Goal: Information Seeking & Learning: Learn about a topic

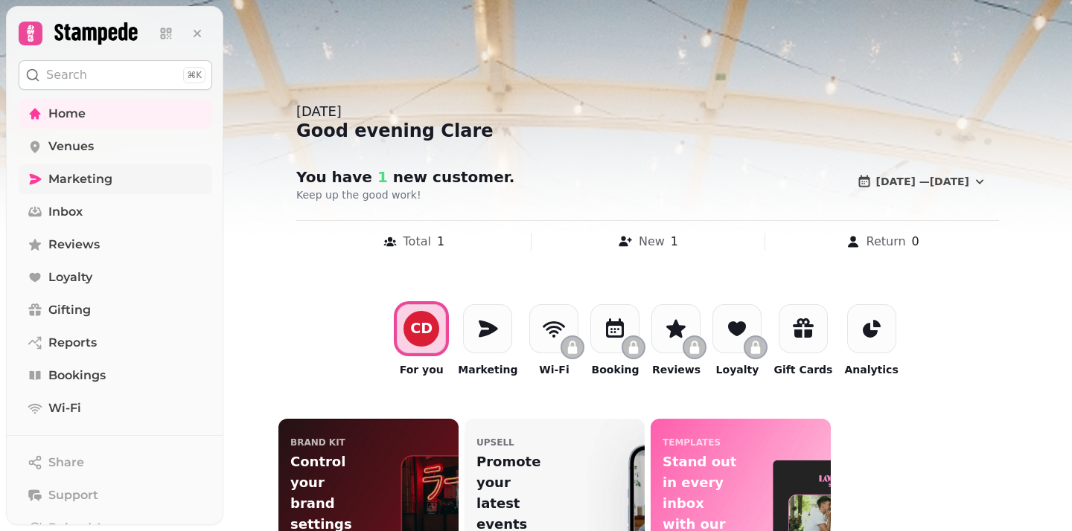
click at [135, 179] on link "Marketing" at bounding box center [116, 179] width 194 height 30
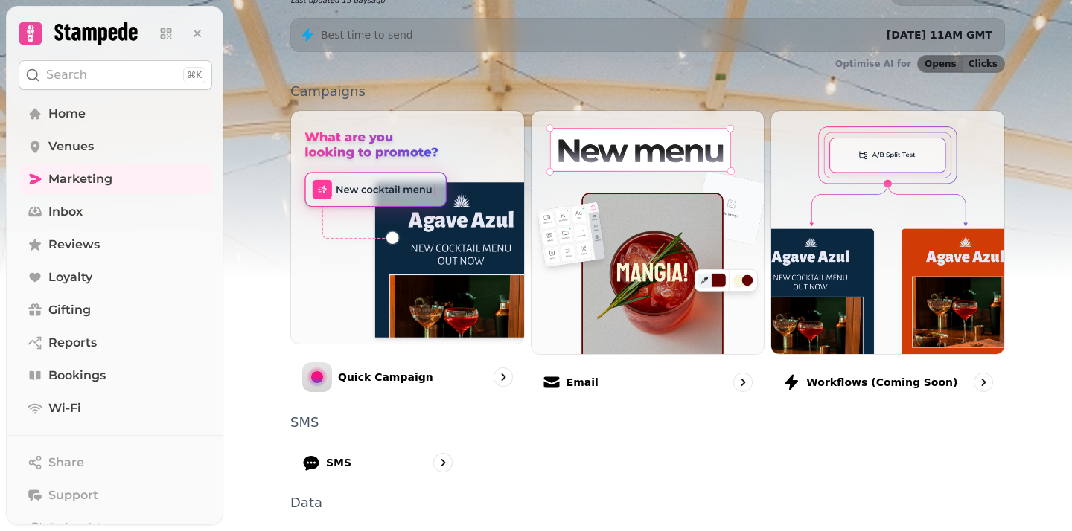
scroll to position [273, 0]
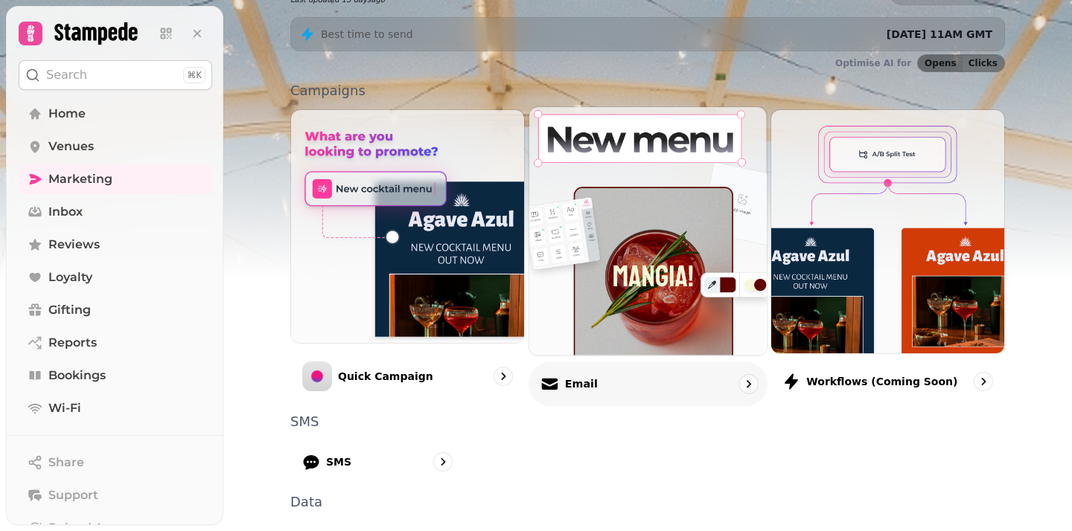
click at [578, 392] on div "Email" at bounding box center [647, 384] width 239 height 44
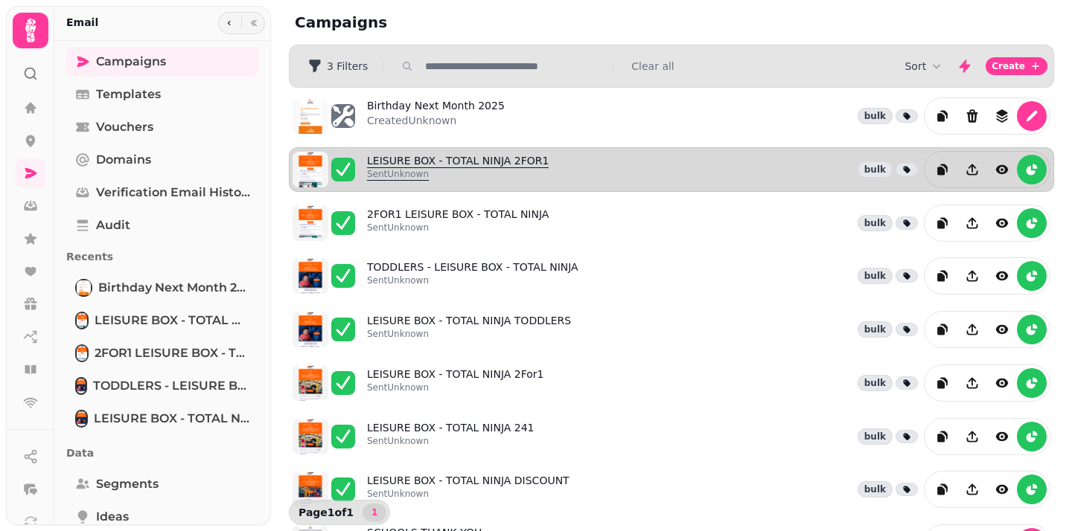
click at [524, 163] on link "LEISURE BOX - TOTAL NINJA 2FOR1 Sent Unknown" at bounding box center [458, 169] width 182 height 33
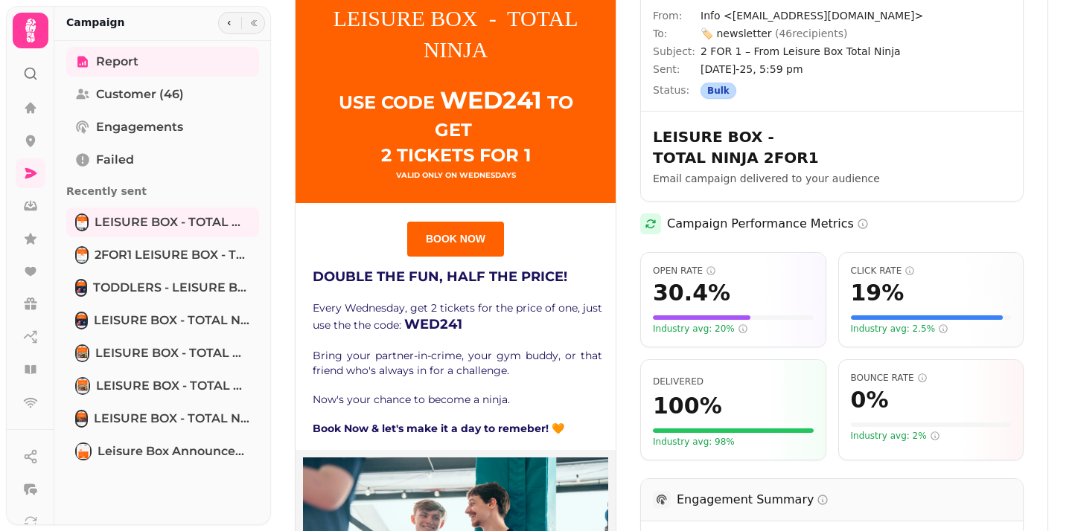
scroll to position [122, 0]
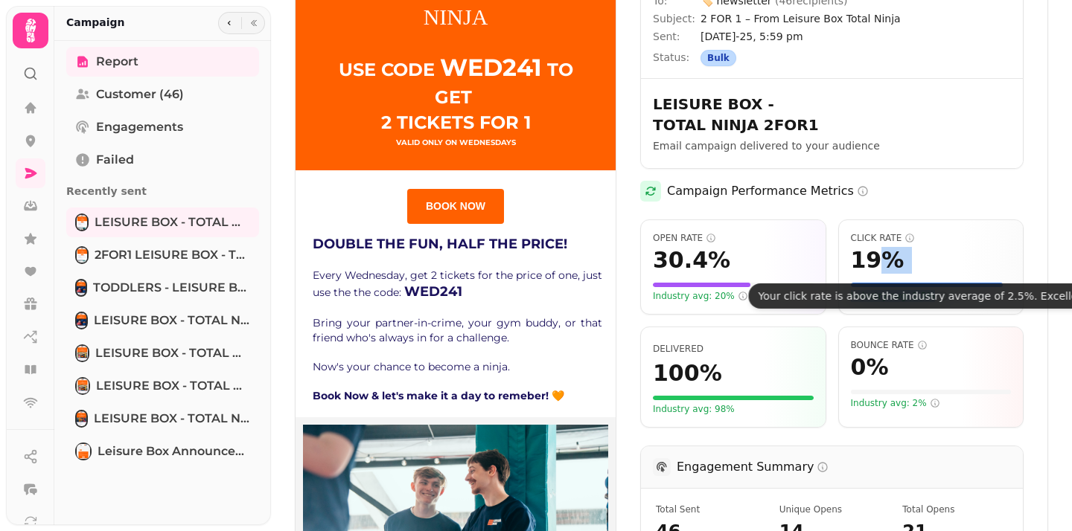
drag, startPoint x: 953, startPoint y: 281, endPoint x: 874, endPoint y: 236, distance: 91.0
click at [874, 236] on div "Click Rate 19 % Industry avg: 2.5%" at bounding box center [931, 267] width 186 height 95
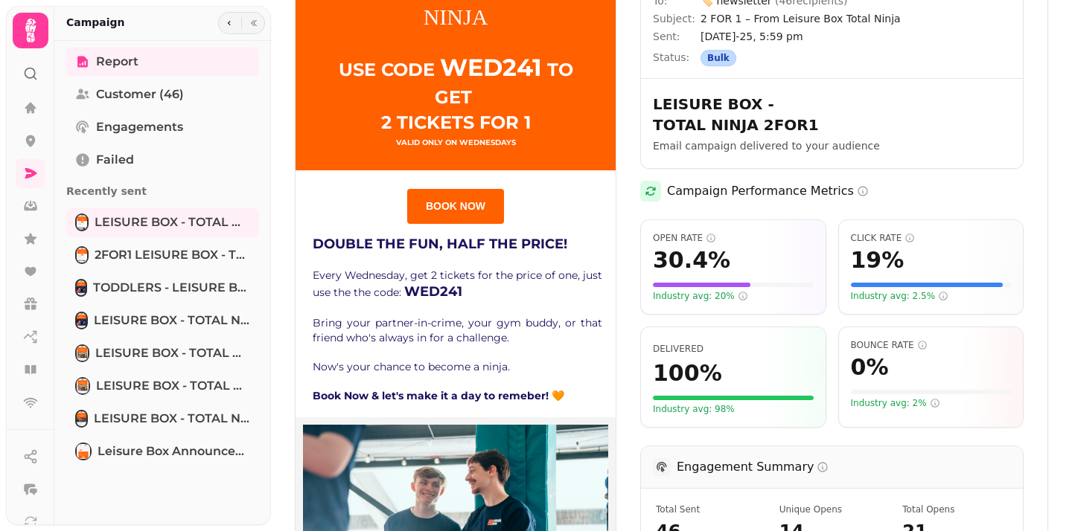
click at [861, 247] on span "19 %" at bounding box center [878, 260] width 54 height 27
click at [857, 247] on span "19 %" at bounding box center [878, 260] width 54 height 27
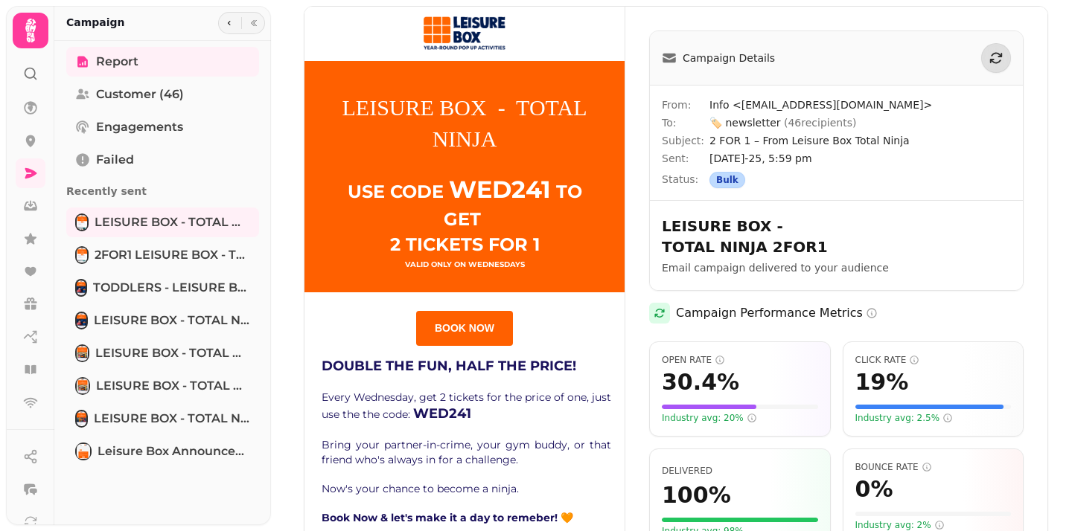
click at [801, 125] on span "( 46 recipients)" at bounding box center [820, 123] width 72 height 12
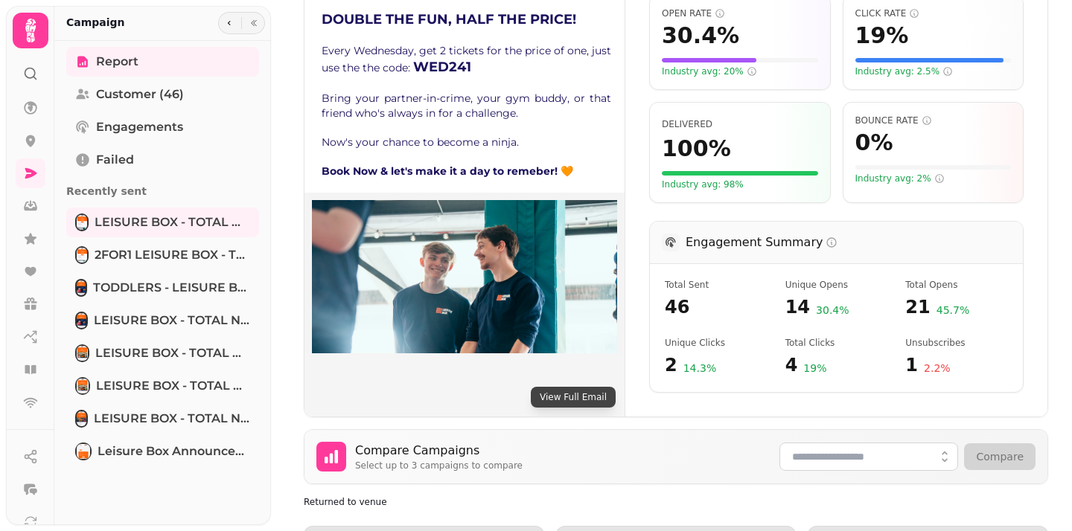
scroll to position [357, 0]
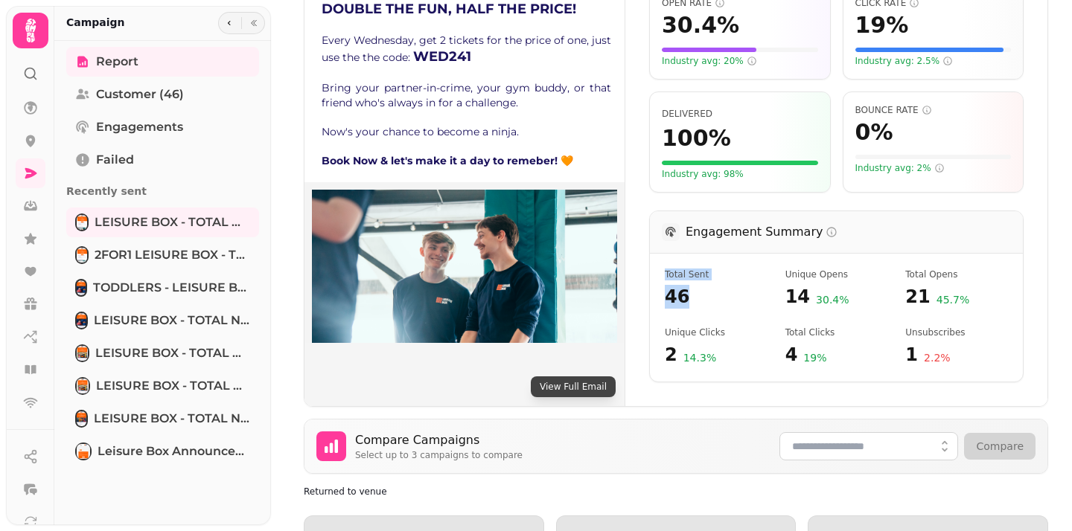
drag, startPoint x: 697, startPoint y: 281, endPoint x: 652, endPoint y: 248, distance: 55.4
click at [653, 254] on div "Total Sent 46 Unique Opens 14 30.4 % Total Opens 21 45.7 % Unique Clicks 2 14.3…" at bounding box center [836, 318] width 373 height 128
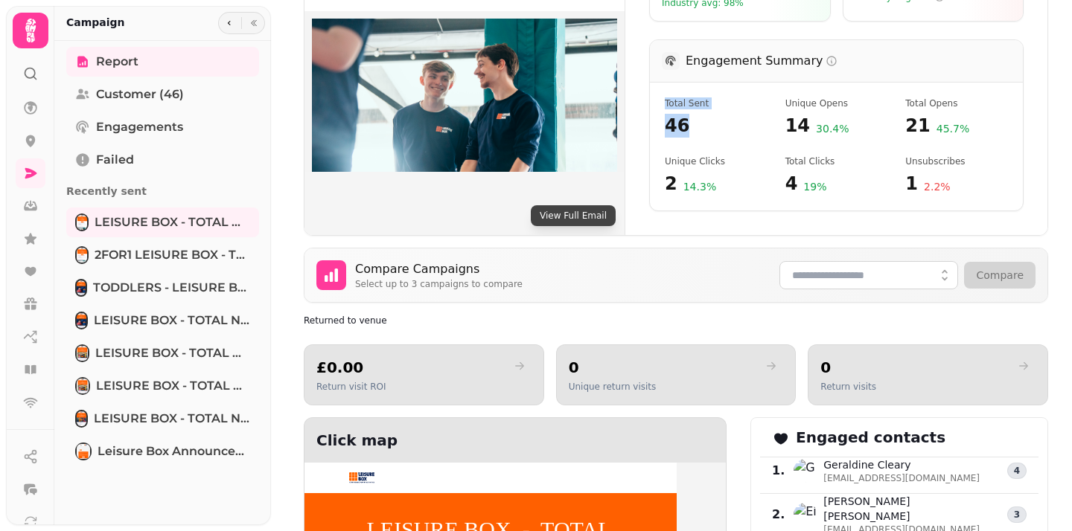
scroll to position [588, 0]
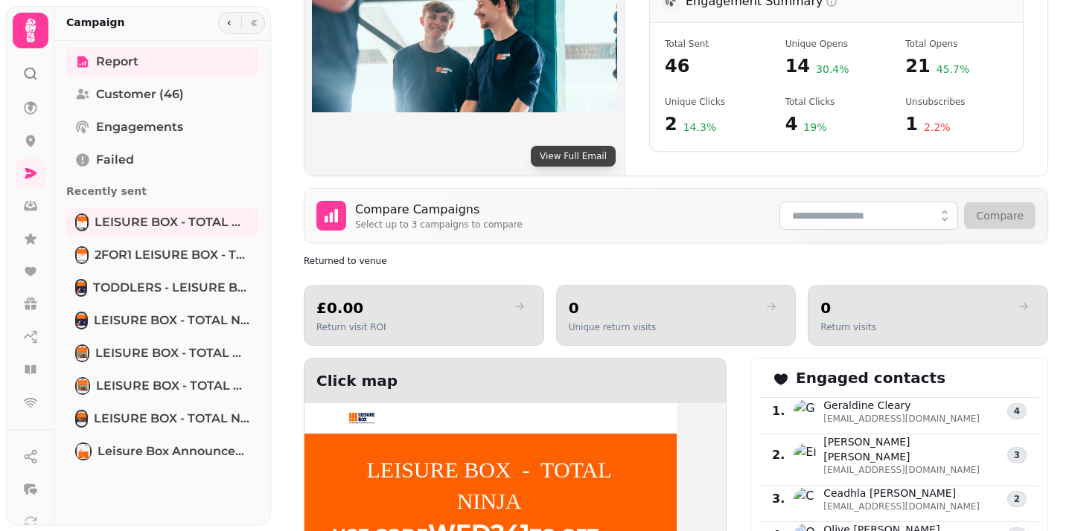
click at [681, 234] on div "View Full Email Campaign Details From: Info <[EMAIL_ADDRESS][DOMAIN_NAME]> To: …" at bounding box center [676, 317] width 792 height 1811
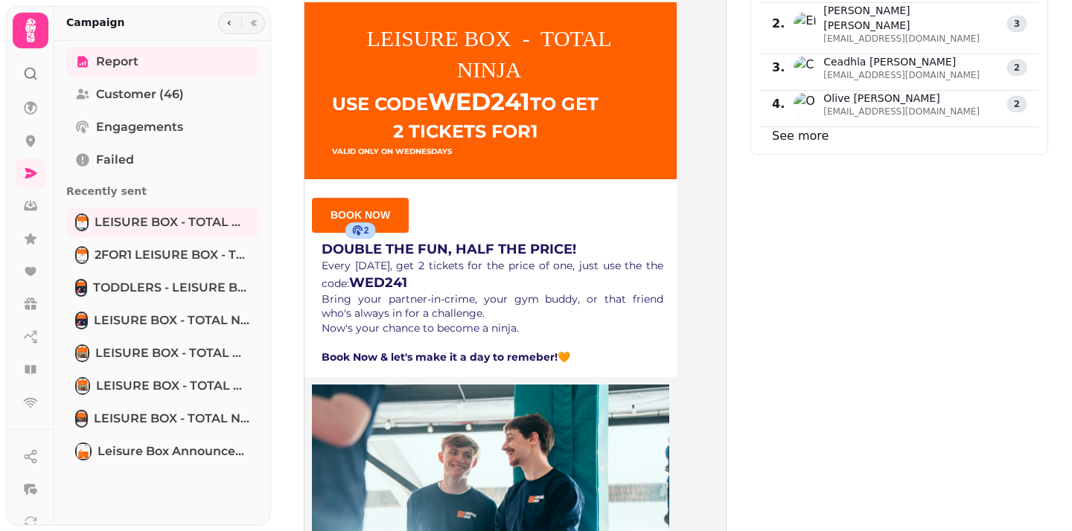
scroll to position [1009, 0]
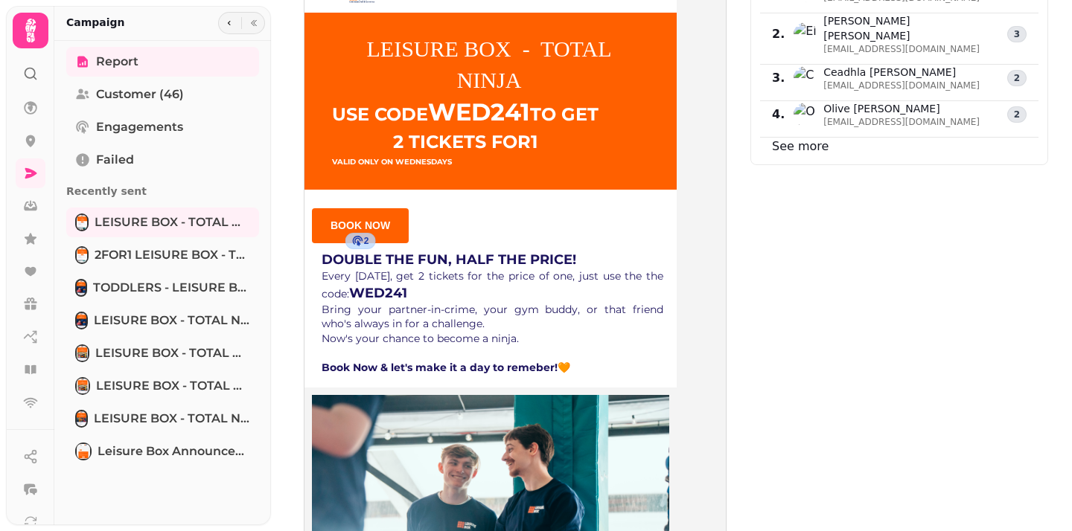
click at [364, 235] on span "2" at bounding box center [366, 241] width 5 height 12
click at [360, 235] on icon at bounding box center [358, 241] width 12 height 12
click at [385, 220] on span "BOOK NOW" at bounding box center [360, 226] width 60 height 12
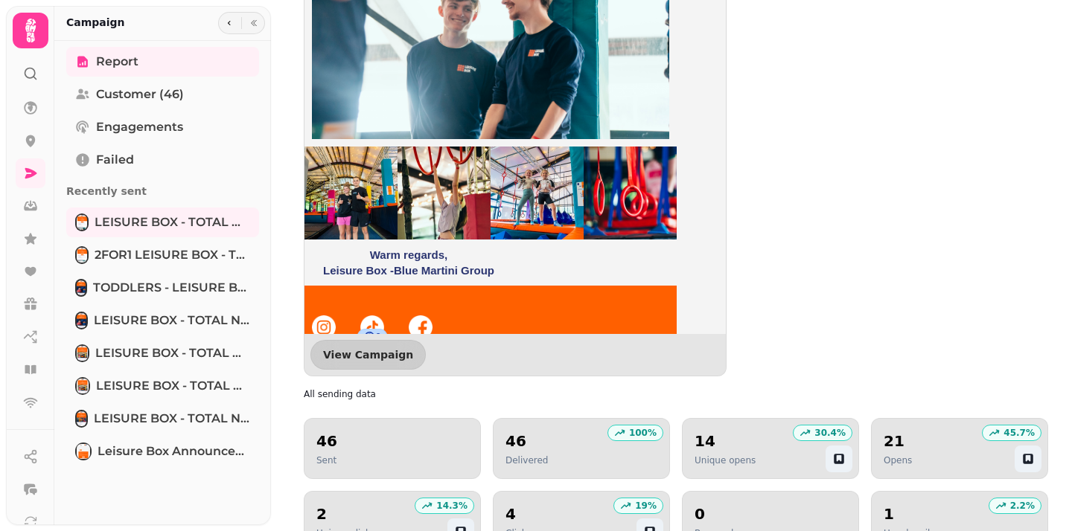
scroll to position [1259, 0]
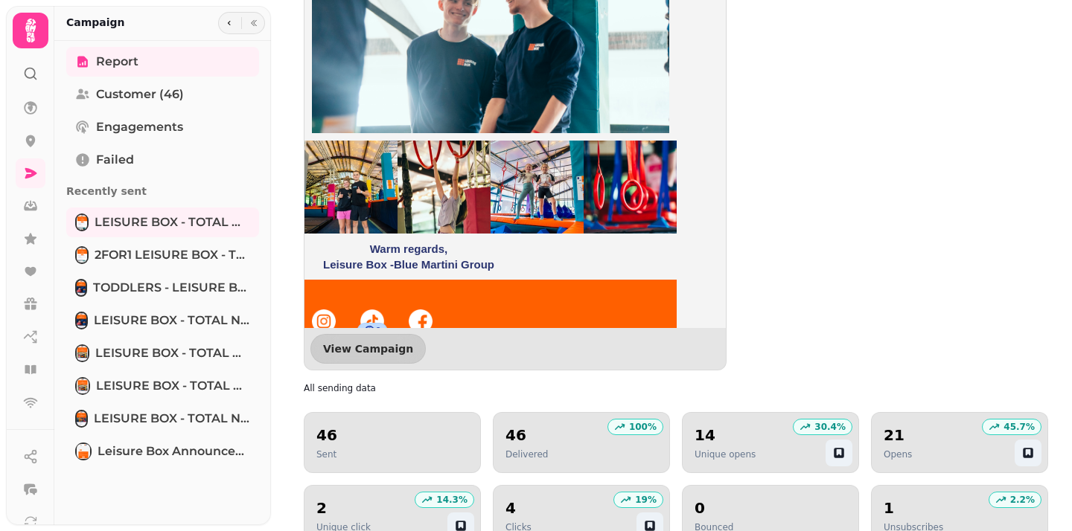
click at [750, 425] on h2 "14" at bounding box center [724, 435] width 61 height 21
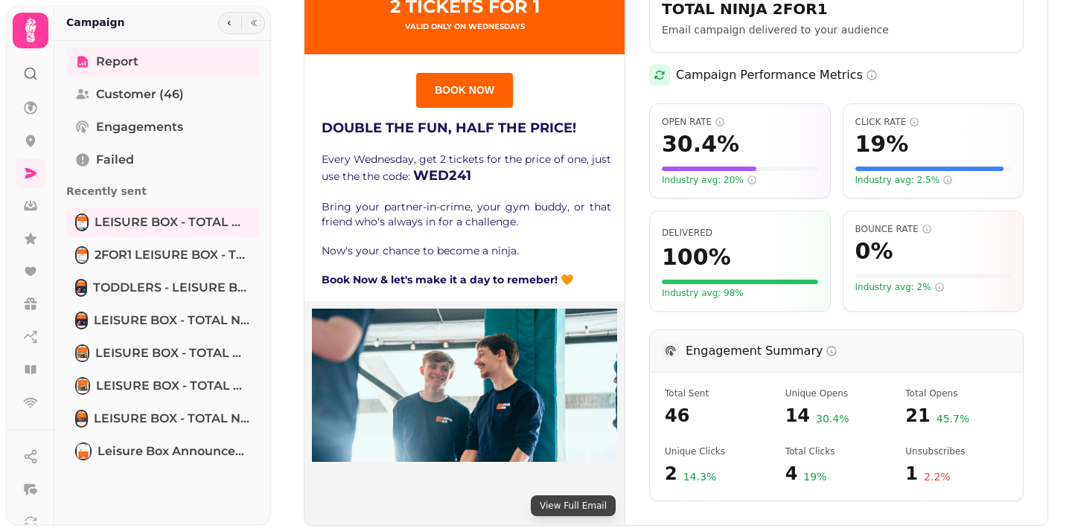
scroll to position [0, 0]
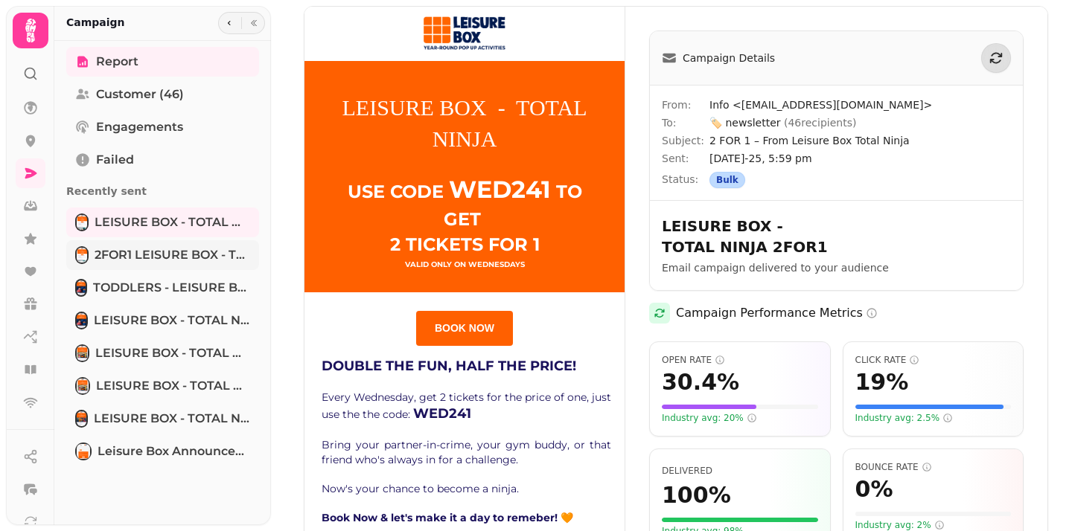
click at [179, 255] on span "2FOR1 LEISURE BOX - TOTAL NINJA" at bounding box center [173, 255] width 156 height 18
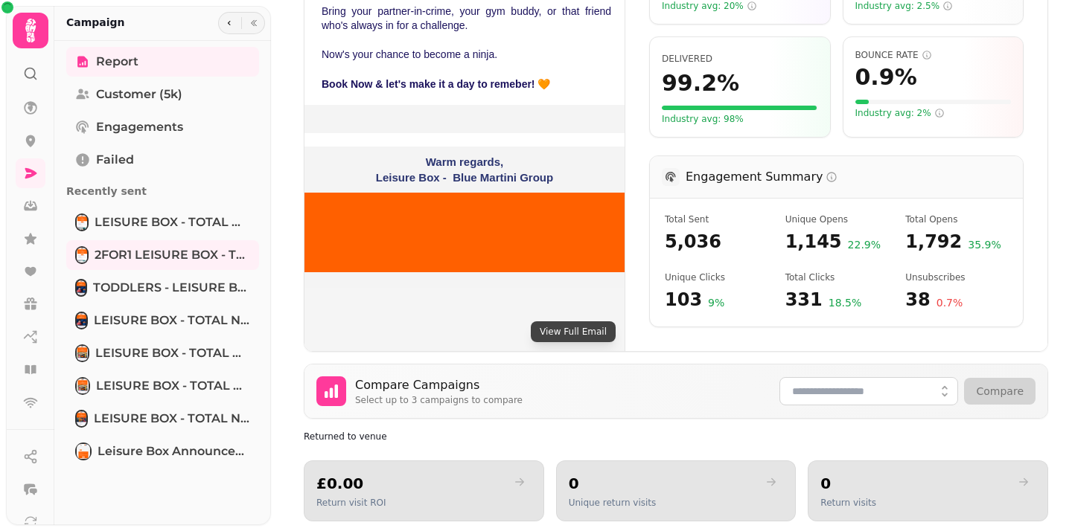
scroll to position [413, 0]
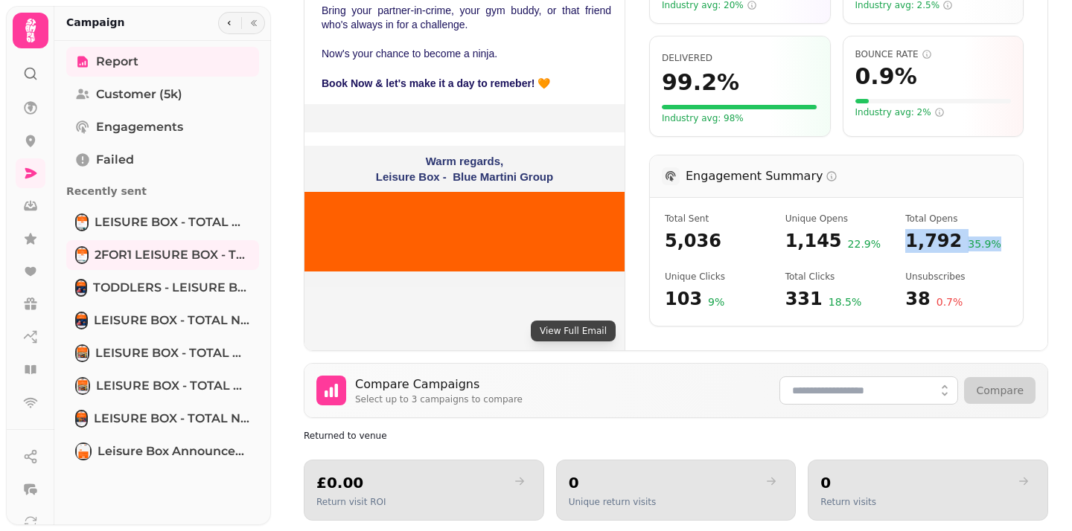
drag, startPoint x: 905, startPoint y: 214, endPoint x: 961, endPoint y: 237, distance: 60.4
click at [961, 237] on div "Total Sent 5,036 Unique Opens 1,145 22.9 % Total Opens 1,792 35.9 % Unique Clic…" at bounding box center [836, 262] width 373 height 128
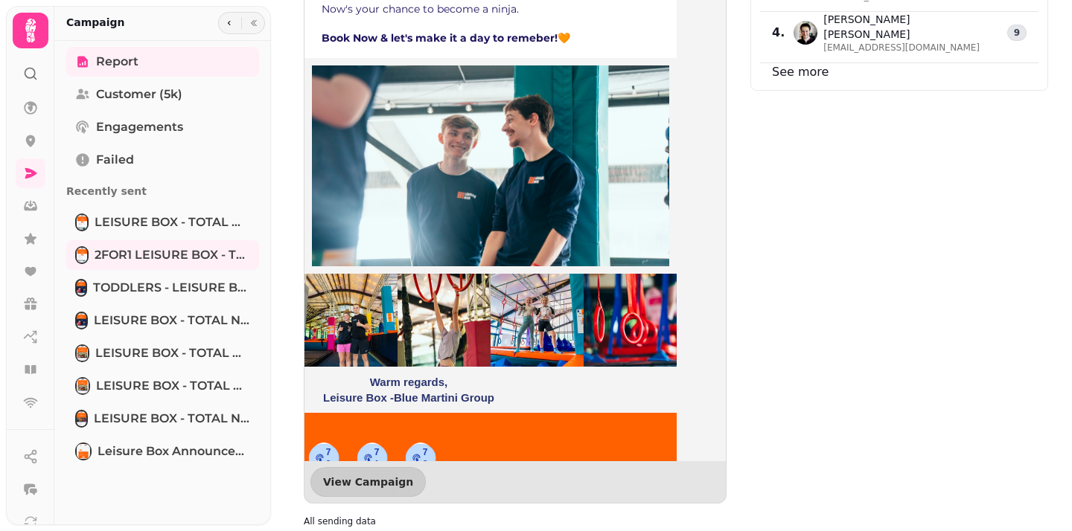
scroll to position [1142, 0]
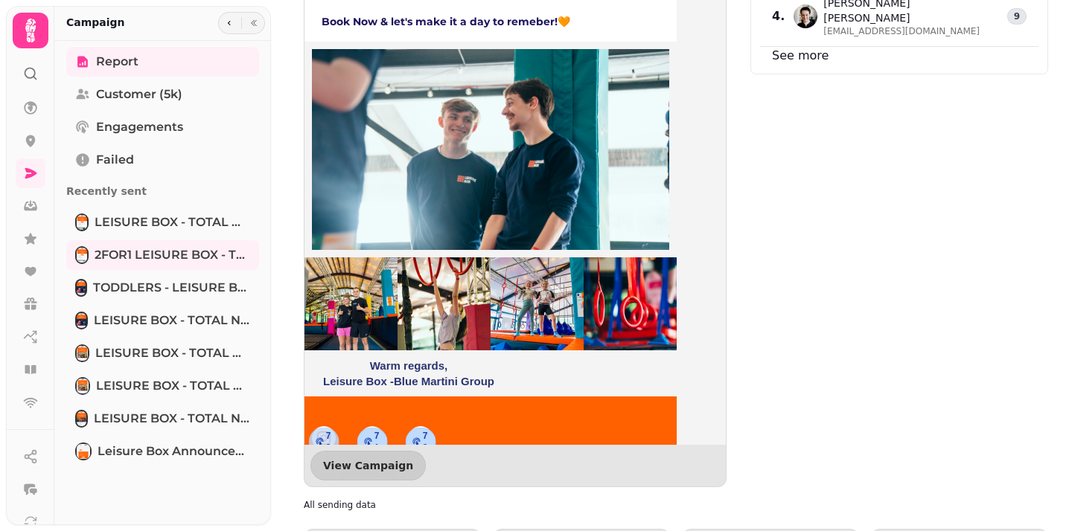
click at [322, 436] on icon "Instagram icon" at bounding box center [320, 442] width 9 height 12
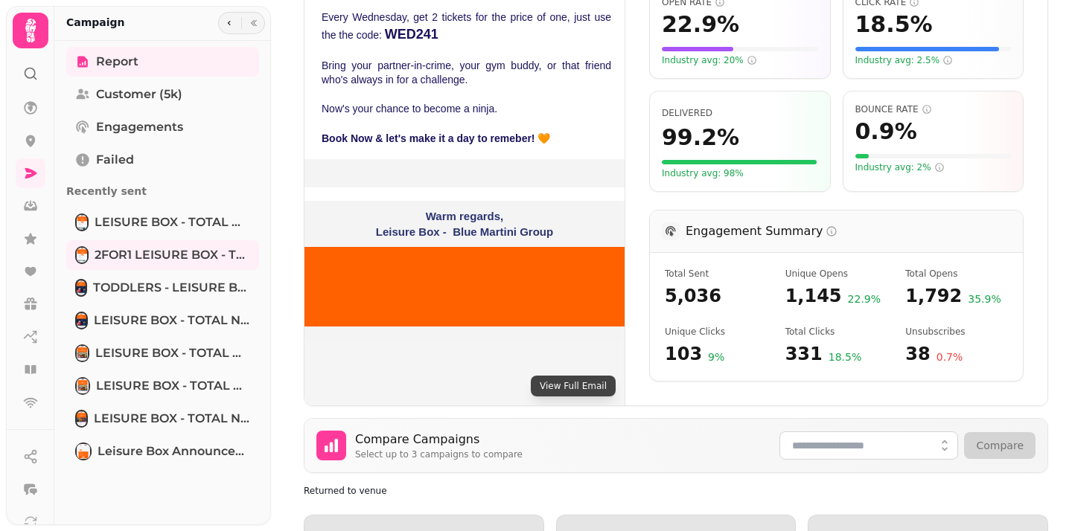
scroll to position [361, 0]
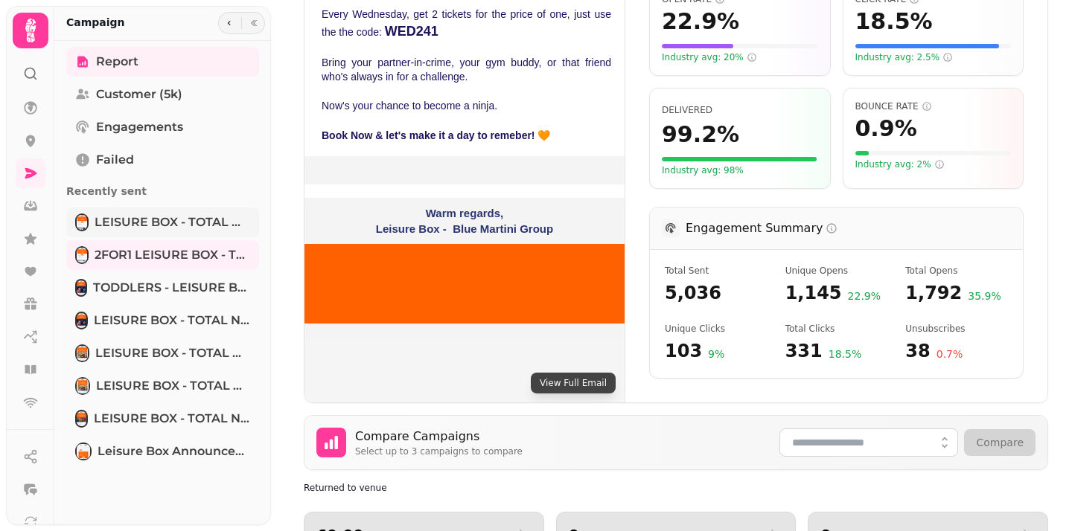
click at [223, 220] on span "LEISURE BOX - TOTAL NINJA 2FOR1" at bounding box center [173, 223] width 156 height 18
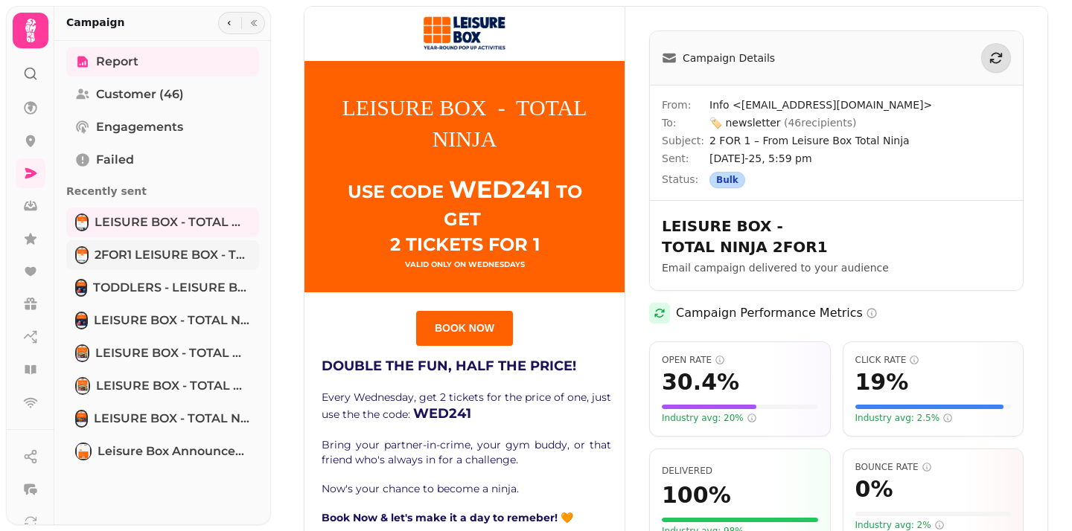
click at [214, 249] on span "2FOR1 LEISURE BOX - TOTAL NINJA" at bounding box center [173, 255] width 156 height 18
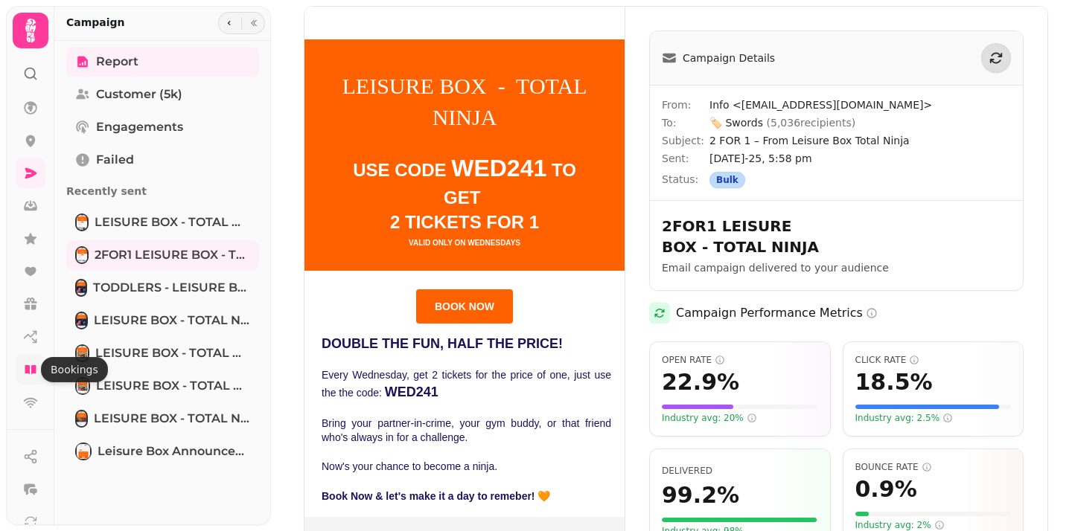
click at [28, 368] on icon at bounding box center [30, 369] width 11 height 9
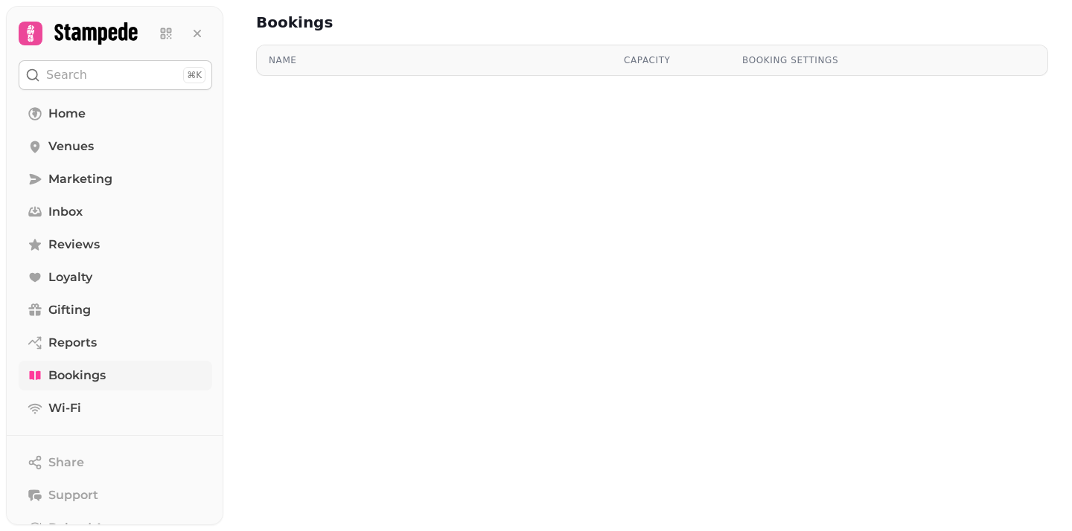
click at [139, 376] on link "Bookings" at bounding box center [116, 376] width 194 height 30
click at [88, 287] on link "Loyalty" at bounding box center [116, 278] width 194 height 30
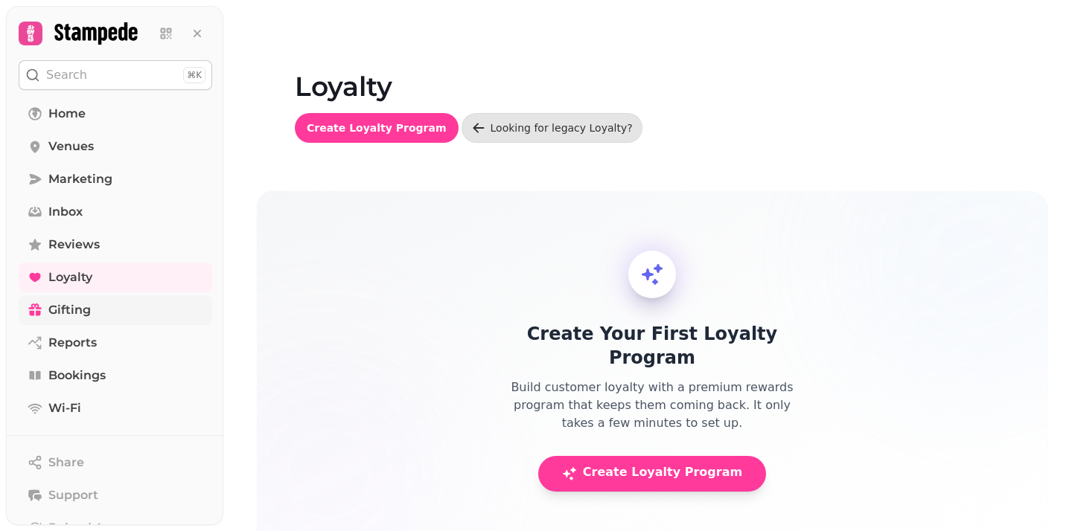
click at [89, 316] on span "Gifting" at bounding box center [69, 310] width 42 height 18
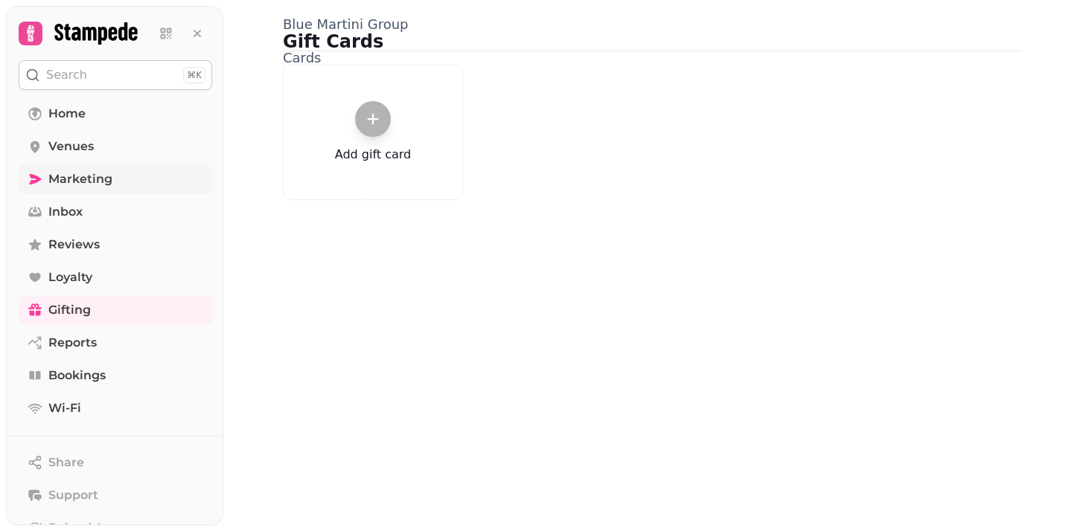
click at [92, 180] on span "Marketing" at bounding box center [80, 179] width 64 height 18
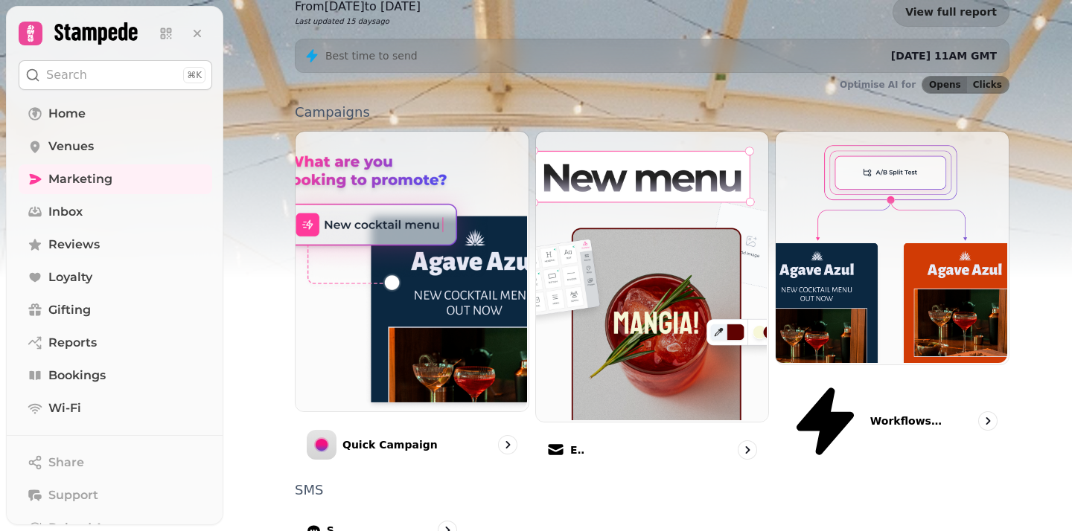
scroll to position [397, 0]
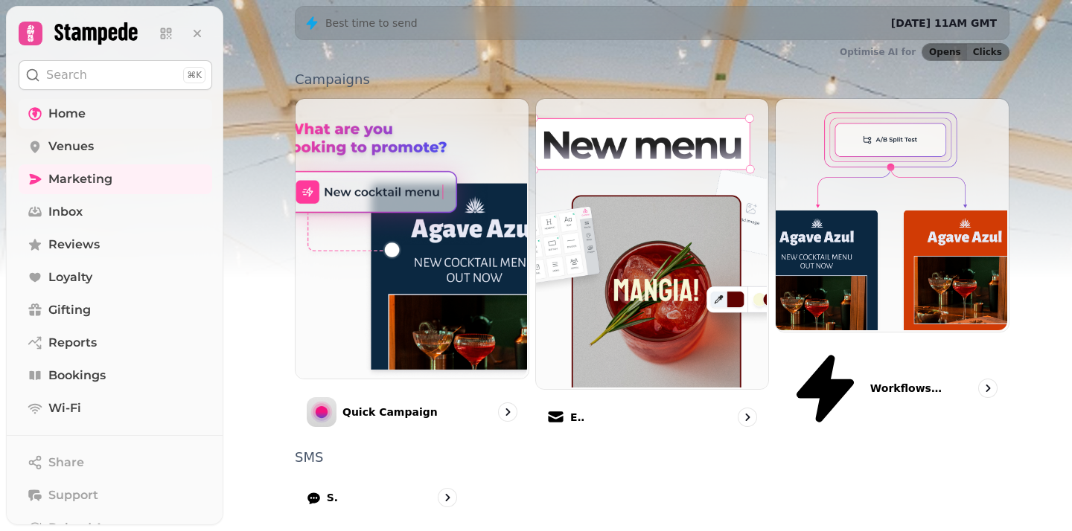
click at [93, 112] on link "Home" at bounding box center [116, 114] width 194 height 30
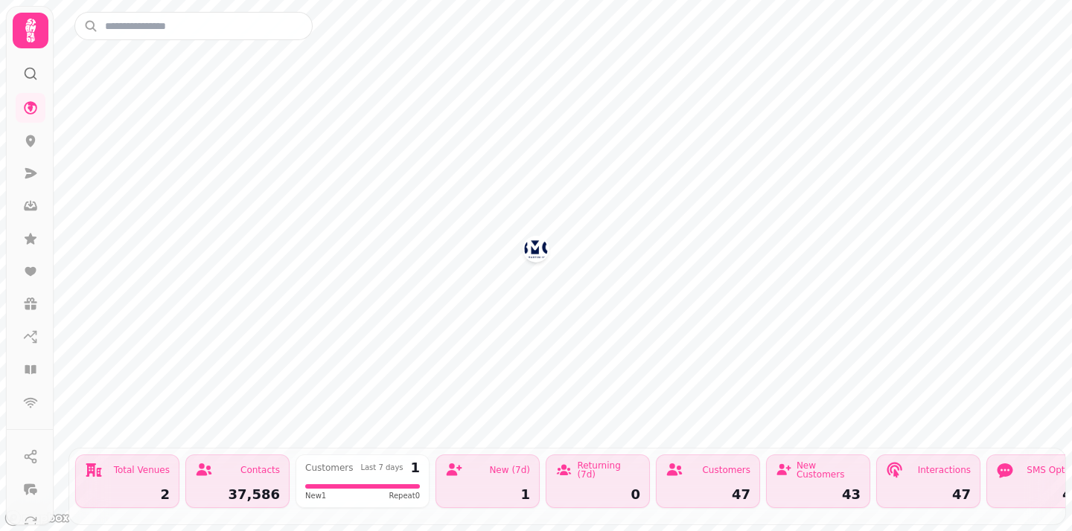
click at [627, 472] on div "Returning (7d)" at bounding box center [608, 470] width 63 height 18
click at [31, 33] on icon at bounding box center [30, 31] width 10 height 24
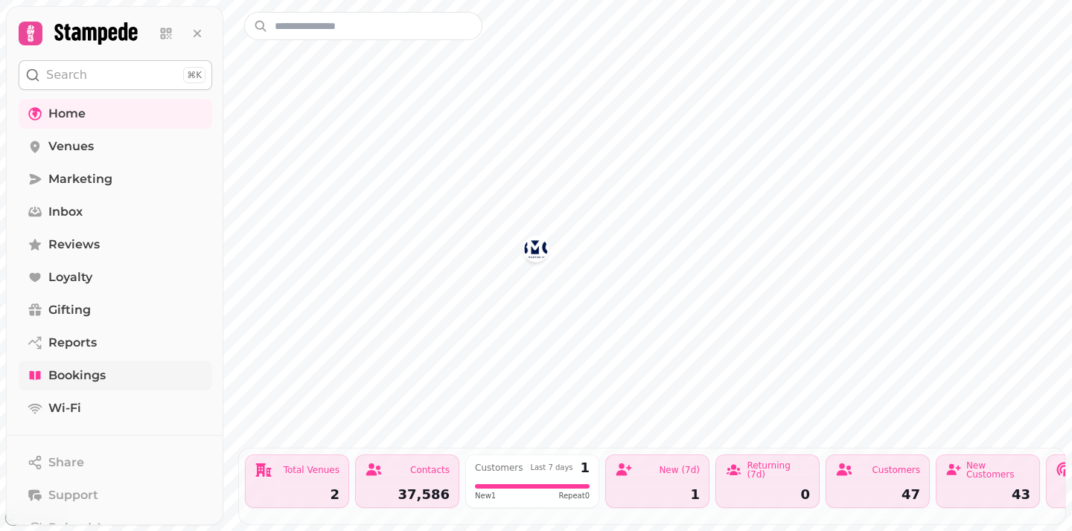
click at [89, 383] on span "Bookings" at bounding box center [76, 376] width 57 height 18
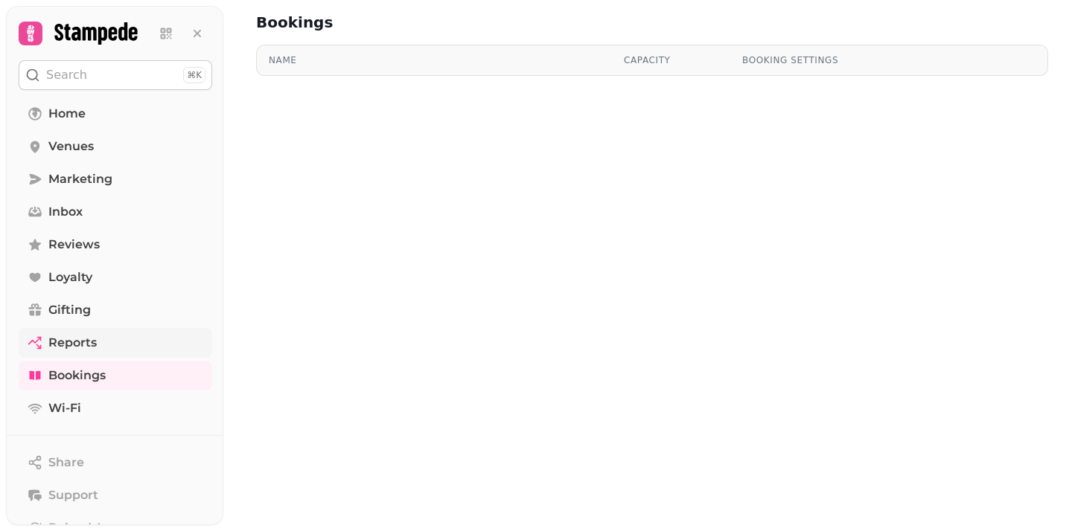
click at [75, 345] on span "Reports" at bounding box center [72, 343] width 48 height 18
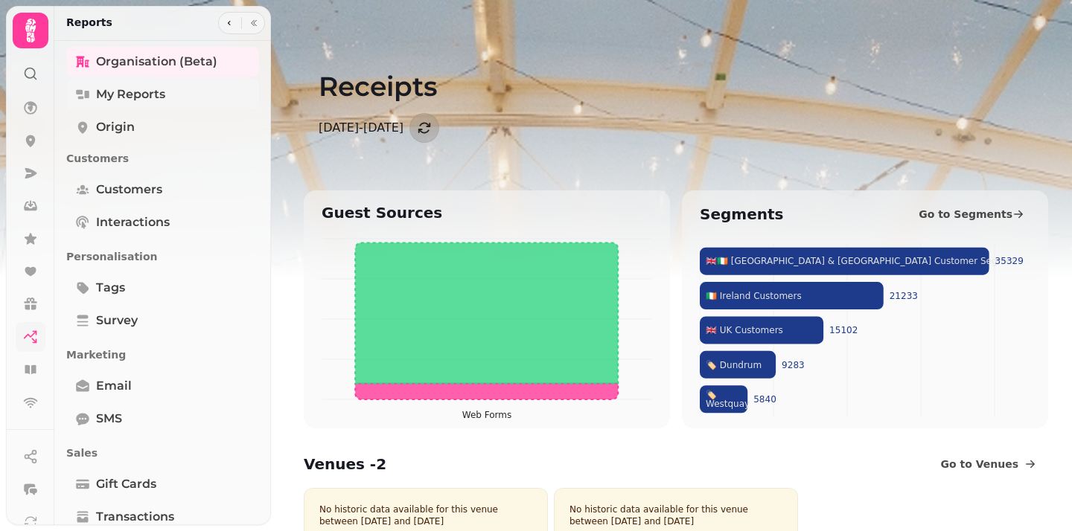
click at [80, 98] on icon "Tabs" at bounding box center [82, 95] width 13 height 10
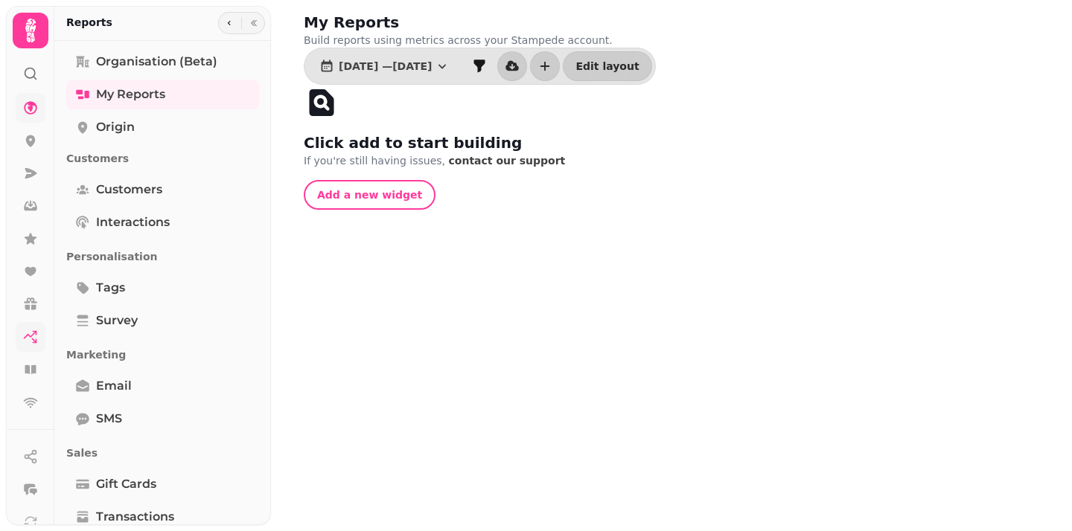
click at [27, 118] on link at bounding box center [31, 108] width 30 height 30
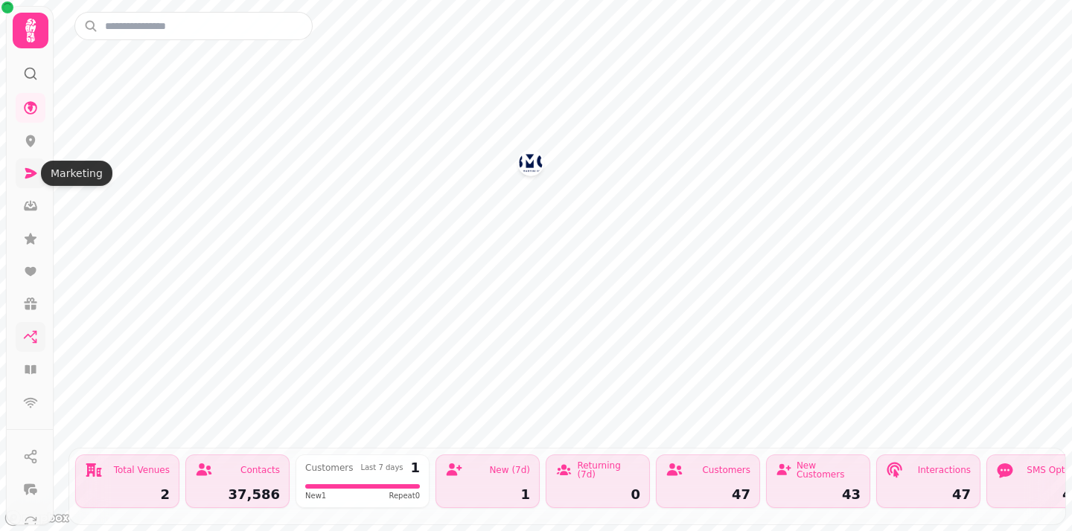
click at [36, 173] on icon at bounding box center [31, 173] width 12 height 10
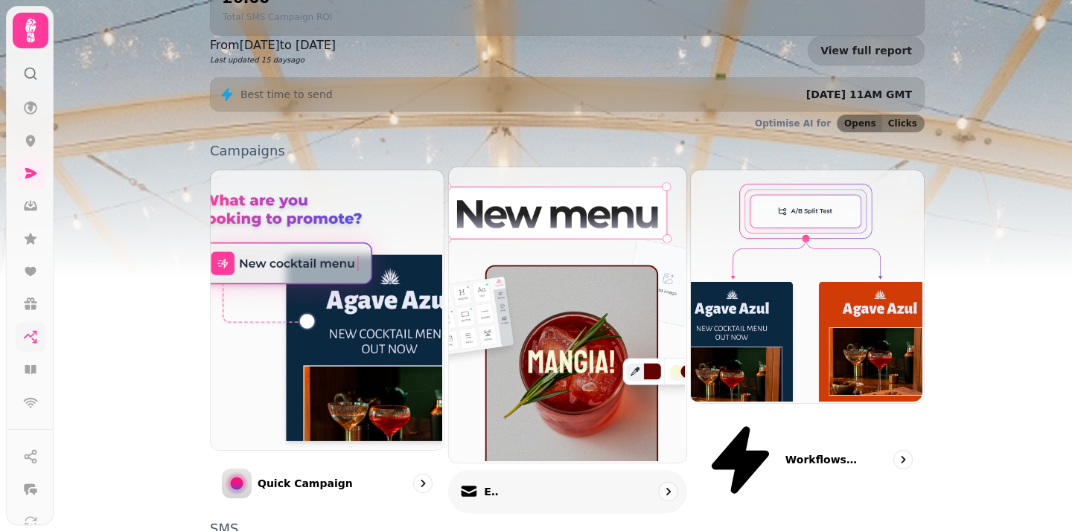
scroll to position [327, 0]
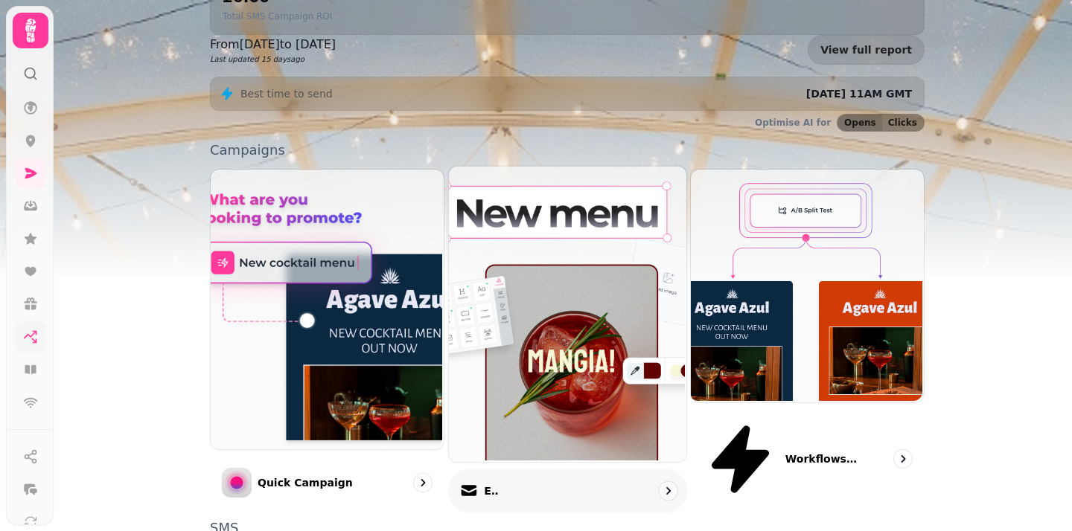
click at [520, 470] on div "Email" at bounding box center [567, 492] width 239 height 44
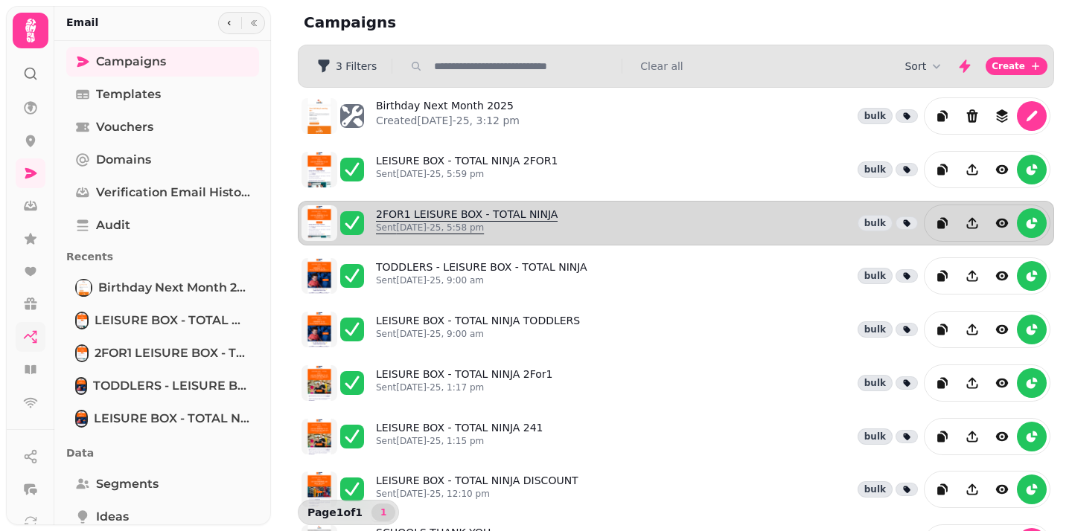
click at [520, 220] on link "2FOR1 LEISURE BOX - TOTAL NINJA Sent [DATE]-25, 5:58 pm" at bounding box center [467, 223] width 182 height 33
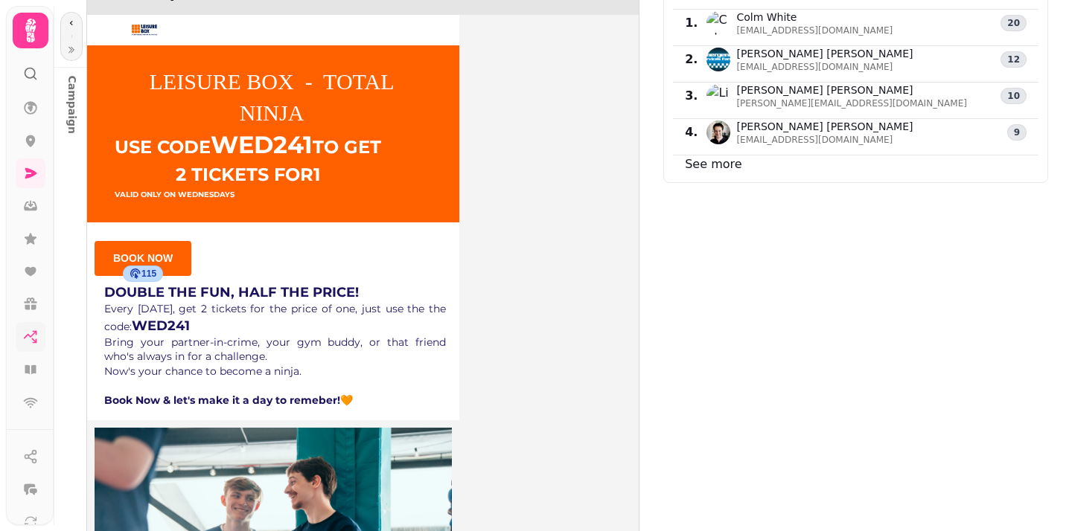
scroll to position [970, 0]
